Goal: Feedback & Contribution: Leave review/rating

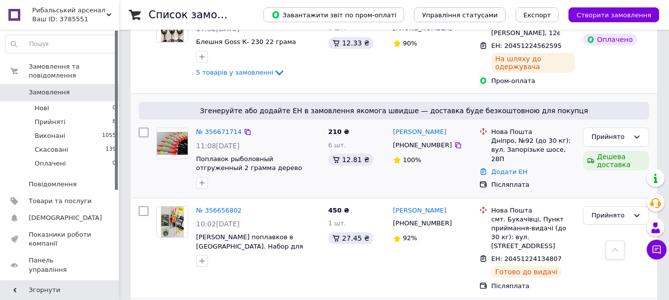
scroll to position [327, 0]
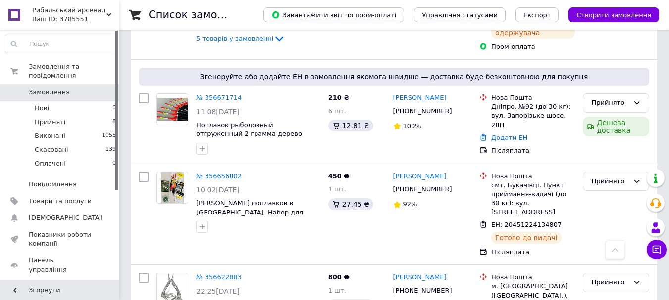
click at [219, 94] on link "№ 356671714" at bounding box center [219, 97] width 46 height 7
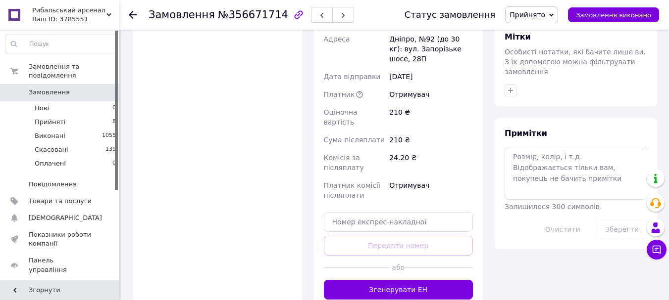
scroll to position [446, 0]
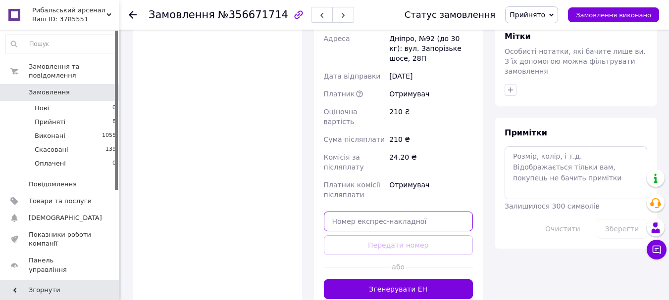
click at [374, 212] on input "text" at bounding box center [399, 222] width 150 height 20
paste input "20451224192936"
type input "20451224192936"
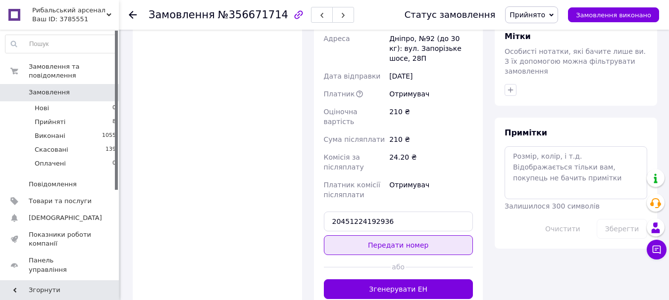
click at [384, 236] on button "Передати номер" at bounding box center [399, 246] width 150 height 20
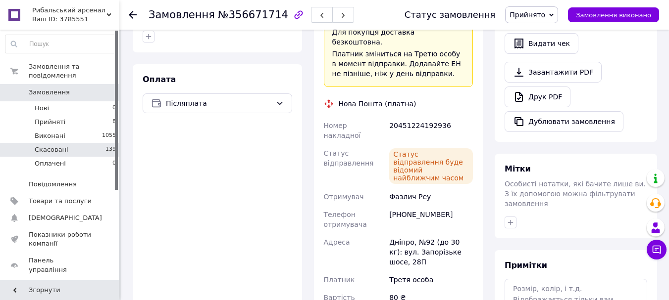
scroll to position [297, 0]
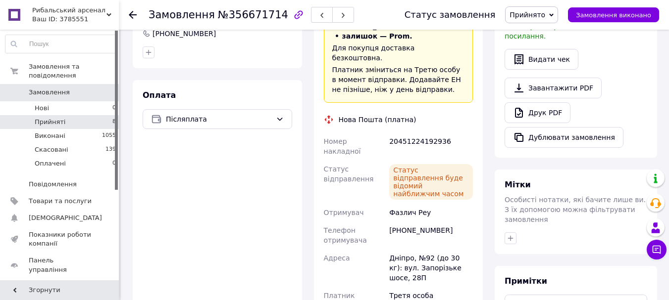
drag, startPoint x: 76, startPoint y: 113, endPoint x: 81, endPoint y: 112, distance: 5.5
click at [76, 115] on li "Прийняті 8" at bounding box center [61, 122] width 122 height 14
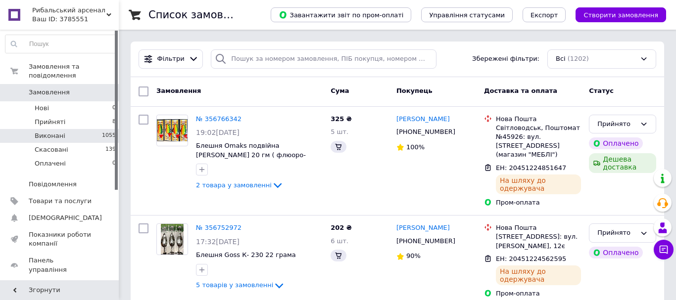
click at [83, 129] on li "Виконані 1055" at bounding box center [61, 136] width 122 height 14
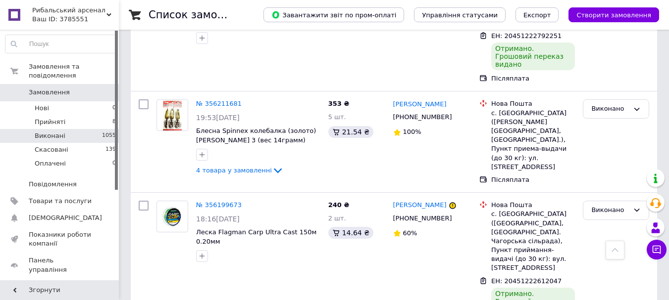
scroll to position [693, 0]
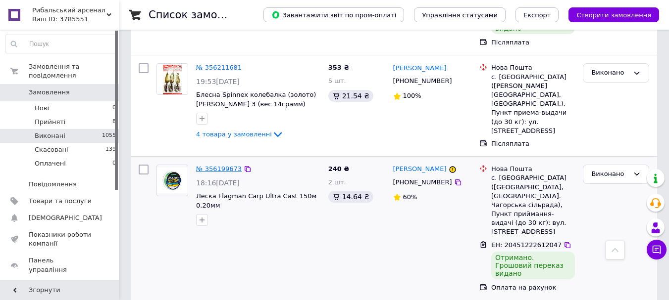
click at [224, 165] on link "№ 356199673" at bounding box center [219, 168] width 46 height 7
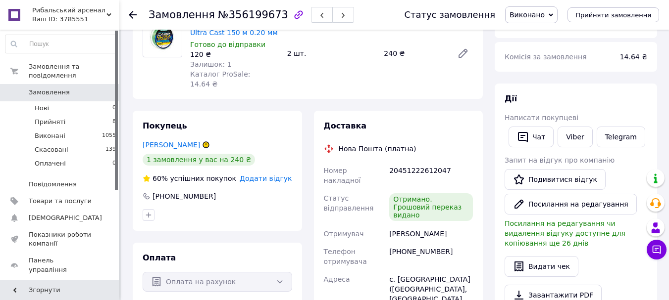
scroll to position [96, 0]
click at [172, 142] on link "[PERSON_NAME]" at bounding box center [171, 146] width 57 height 8
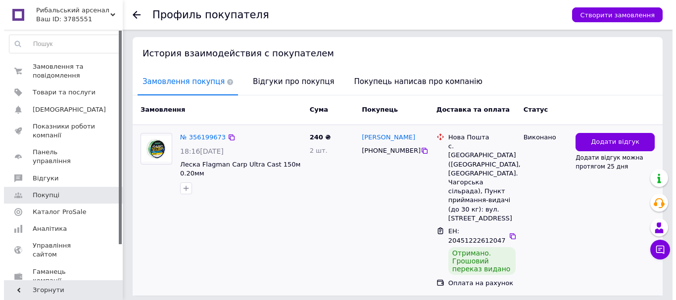
scroll to position [218, 0]
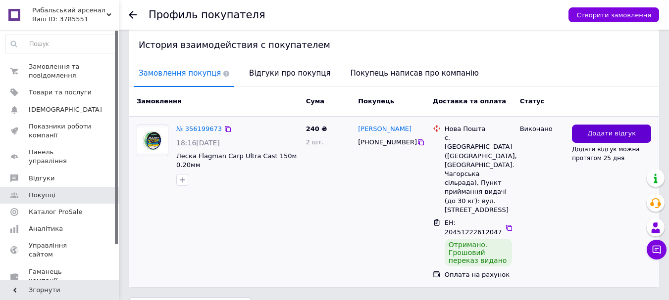
click at [595, 131] on button "Додати відгук" at bounding box center [611, 134] width 79 height 18
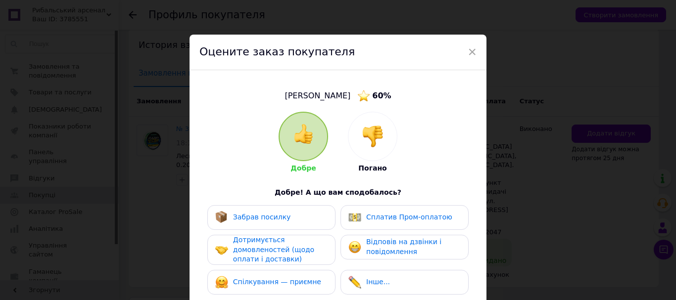
click at [308, 133] on img at bounding box center [304, 134] width 20 height 20
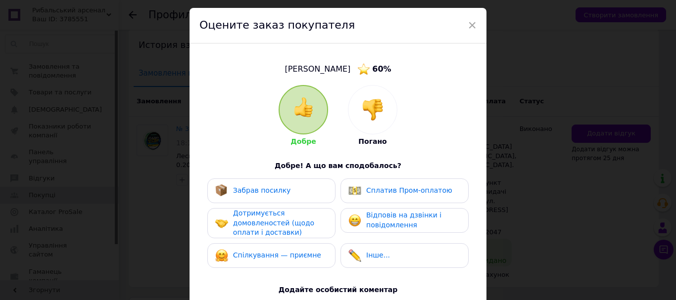
scroll to position [50, 0]
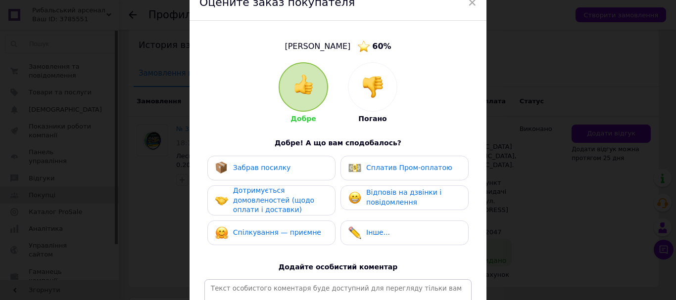
click at [288, 169] on div "Забрав посилку" at bounding box center [271, 168] width 112 height 13
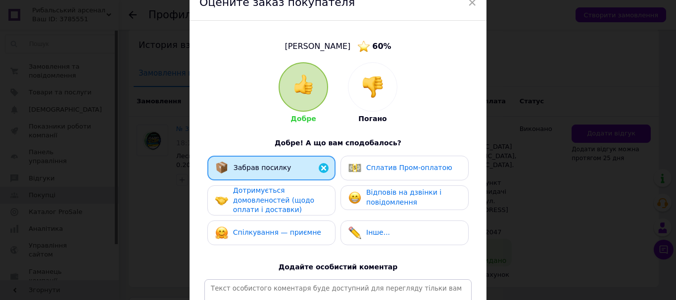
click at [285, 199] on span "Дотримується домовленостей (щодо оплати і доставки)" at bounding box center [273, 200] width 81 height 27
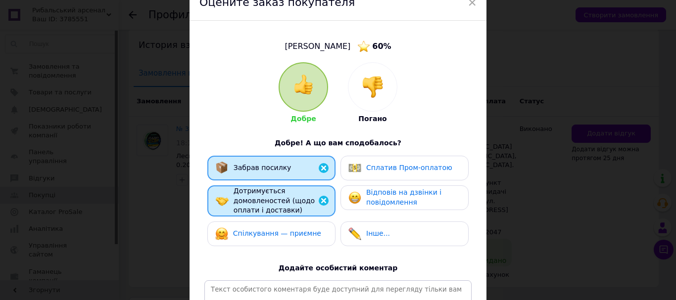
click at [405, 202] on span "Відповів на дзвінки і повідомлення" at bounding box center [403, 198] width 75 height 18
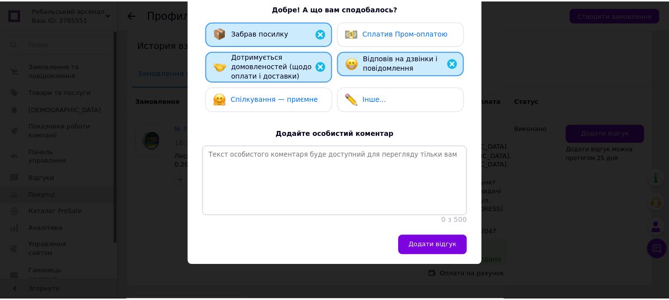
scroll to position [192, 0]
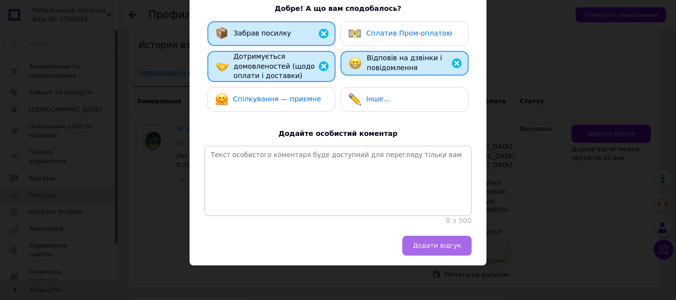
click at [426, 241] on button "Додати відгук" at bounding box center [436, 246] width 69 height 20
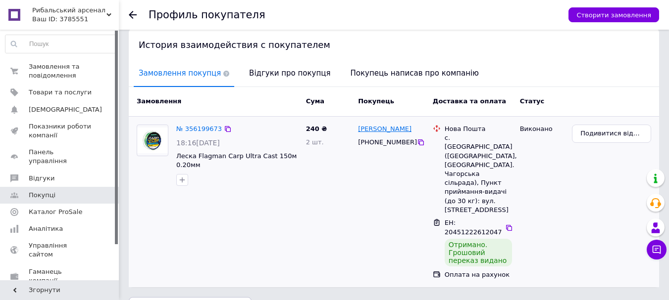
click at [378, 125] on link "[PERSON_NAME]" at bounding box center [384, 129] width 53 height 9
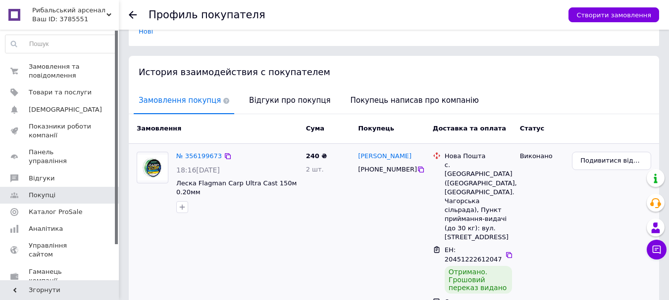
scroll to position [198, 0]
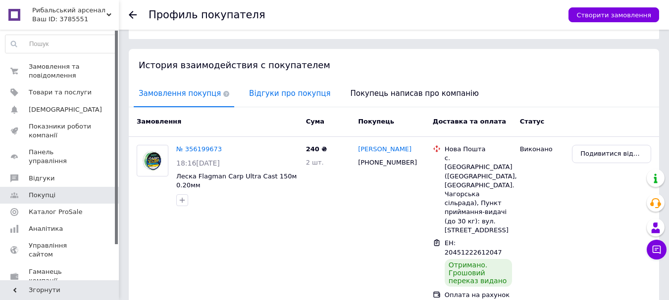
click at [268, 86] on span "Відгуки про покупця" at bounding box center [289, 93] width 91 height 25
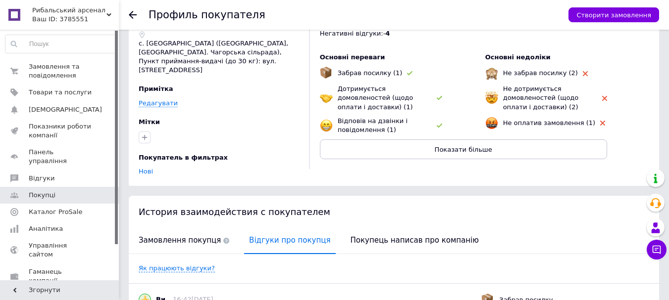
scroll to position [31, 0]
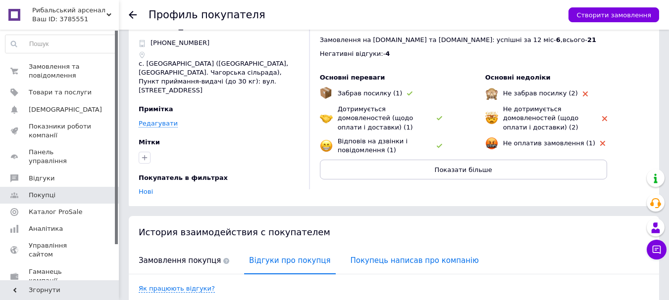
click at [364, 252] on span "Покупець написав про компанію" at bounding box center [415, 261] width 138 height 25
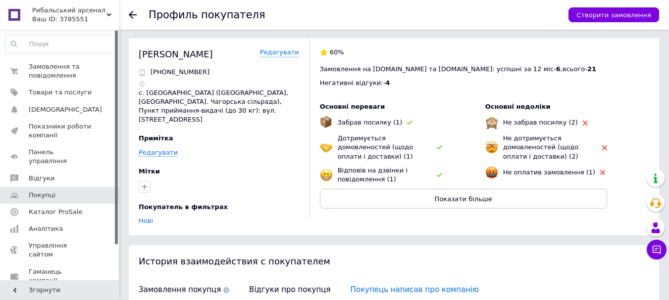
scroll to position [0, 0]
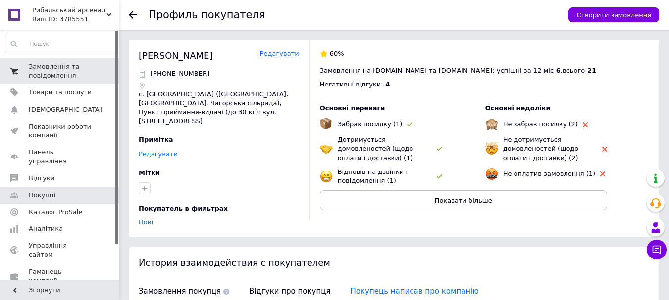
click at [38, 75] on span "Замовлення та повідомлення" at bounding box center [60, 71] width 63 height 18
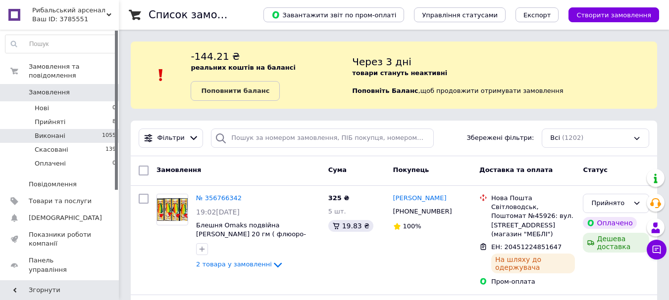
click at [87, 129] on li "Виконані 1055" at bounding box center [61, 136] width 122 height 14
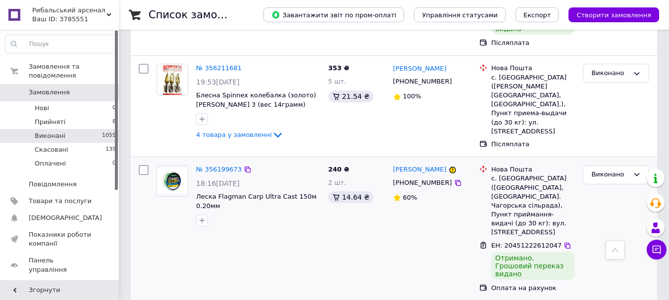
scroll to position [693, 0]
click at [223, 165] on link "№ 356199673" at bounding box center [219, 168] width 46 height 7
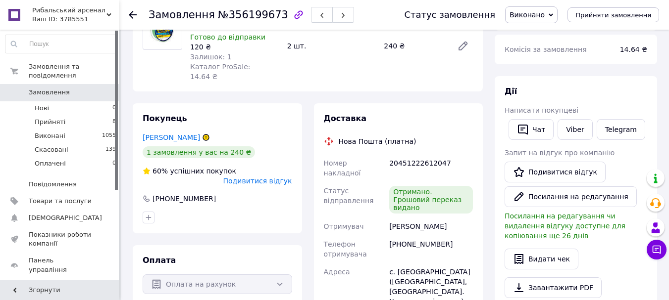
scroll to position [96, 0]
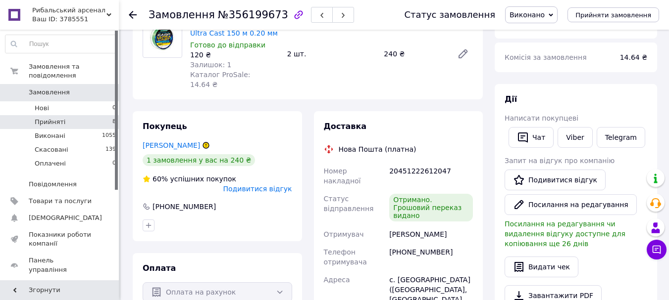
click at [71, 115] on li "Прийняті 8" at bounding box center [61, 122] width 122 height 14
